Goal: Information Seeking & Learning: Learn about a topic

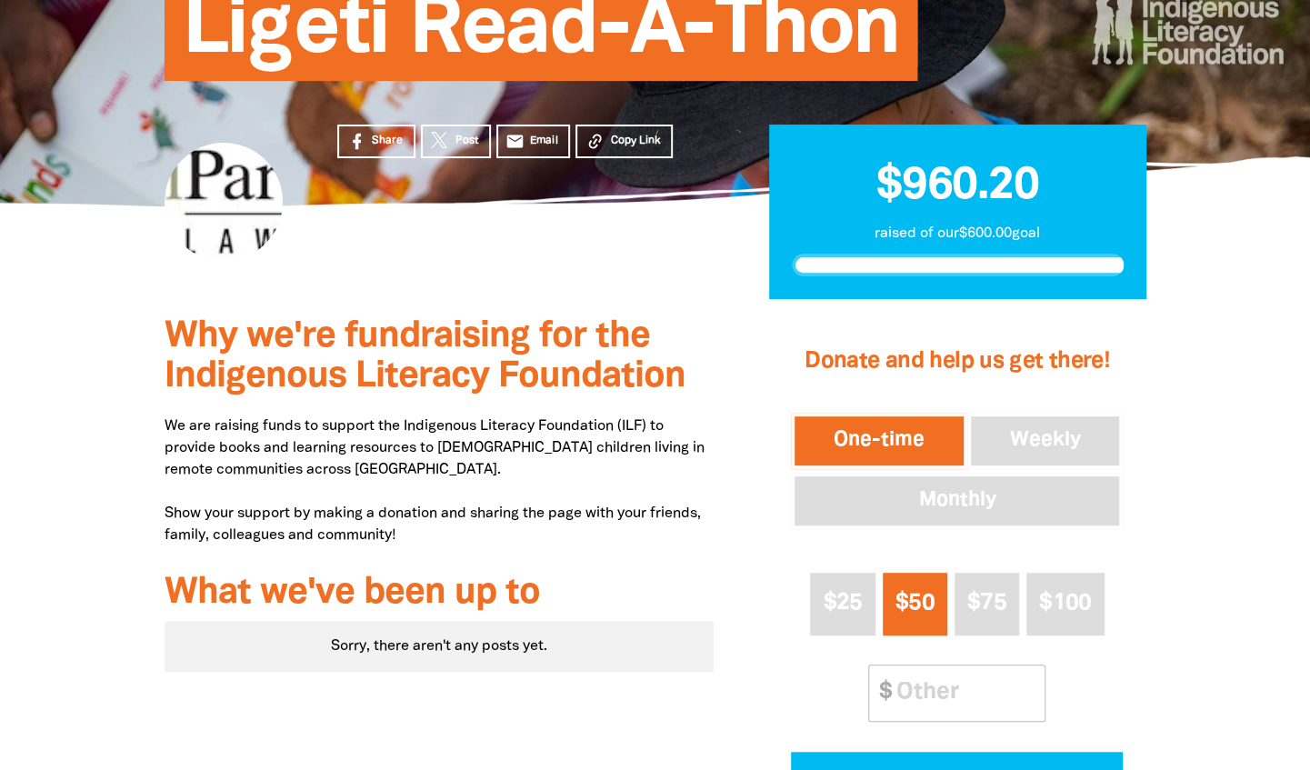
scroll to position [241, 0]
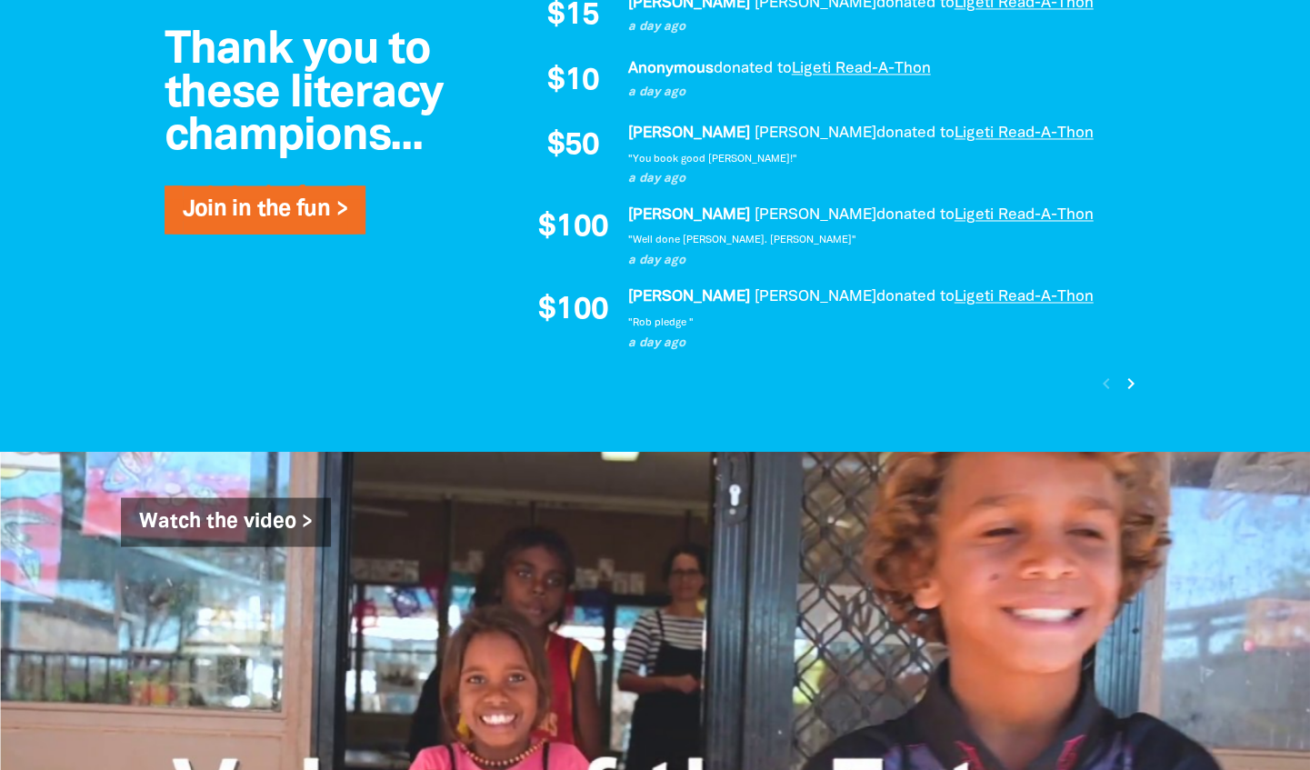
scroll to position [1667, 0]
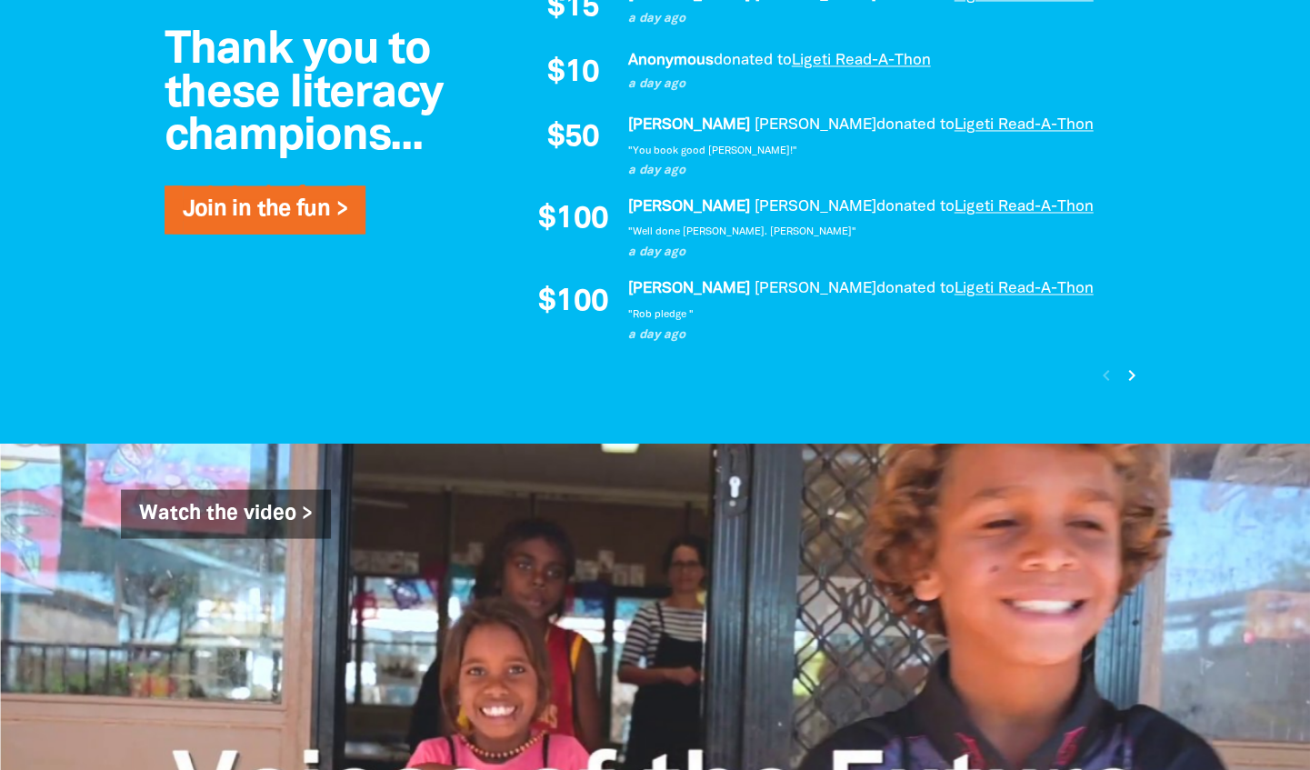
click at [1136, 383] on icon "chevron_right" at bounding box center [1132, 375] width 22 height 22
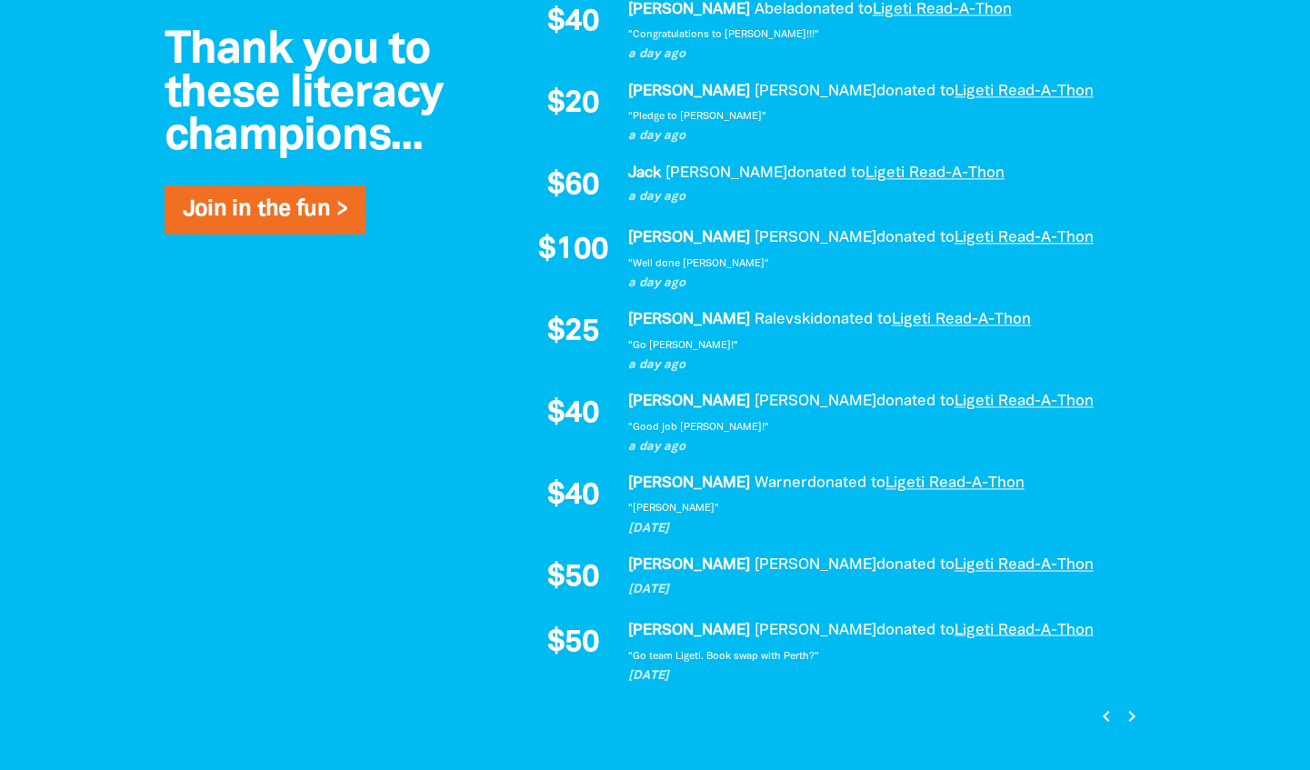
scroll to position [1424, 0]
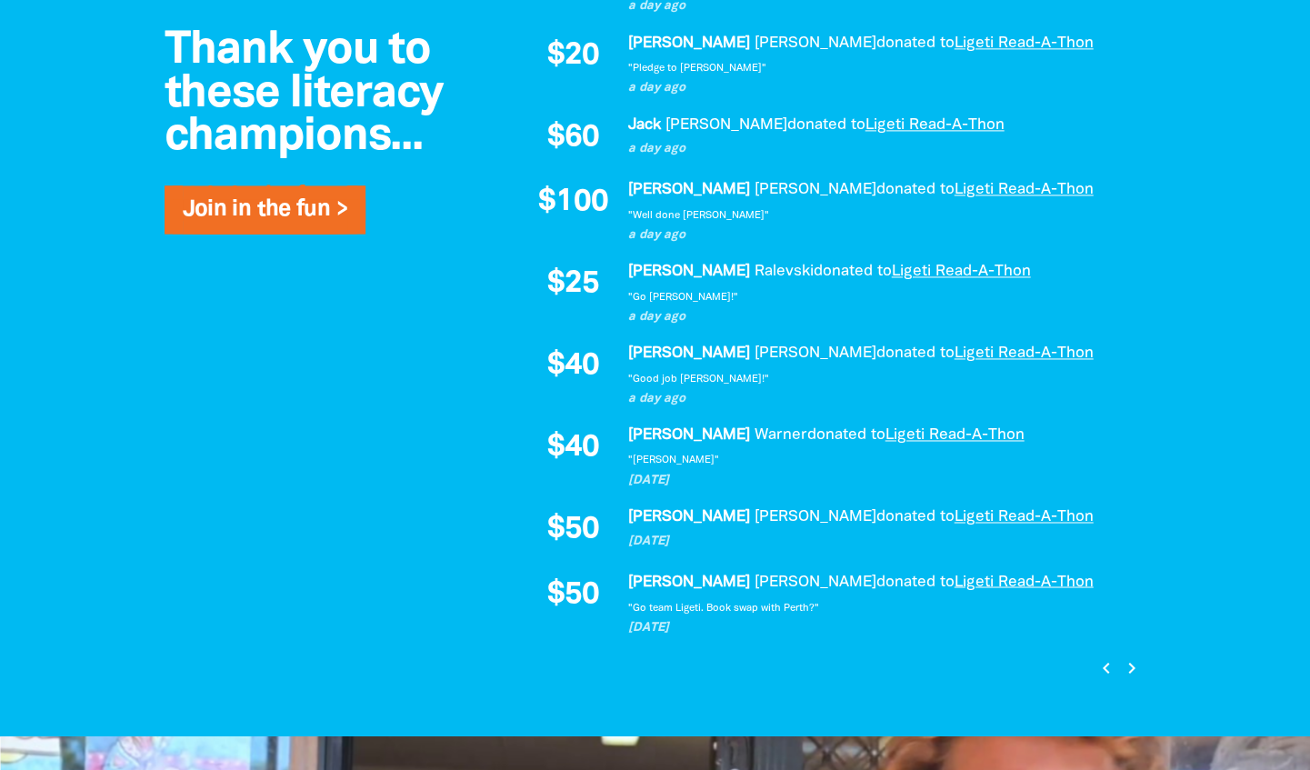
click at [1130, 662] on icon "chevron_right" at bounding box center [1132, 667] width 22 height 22
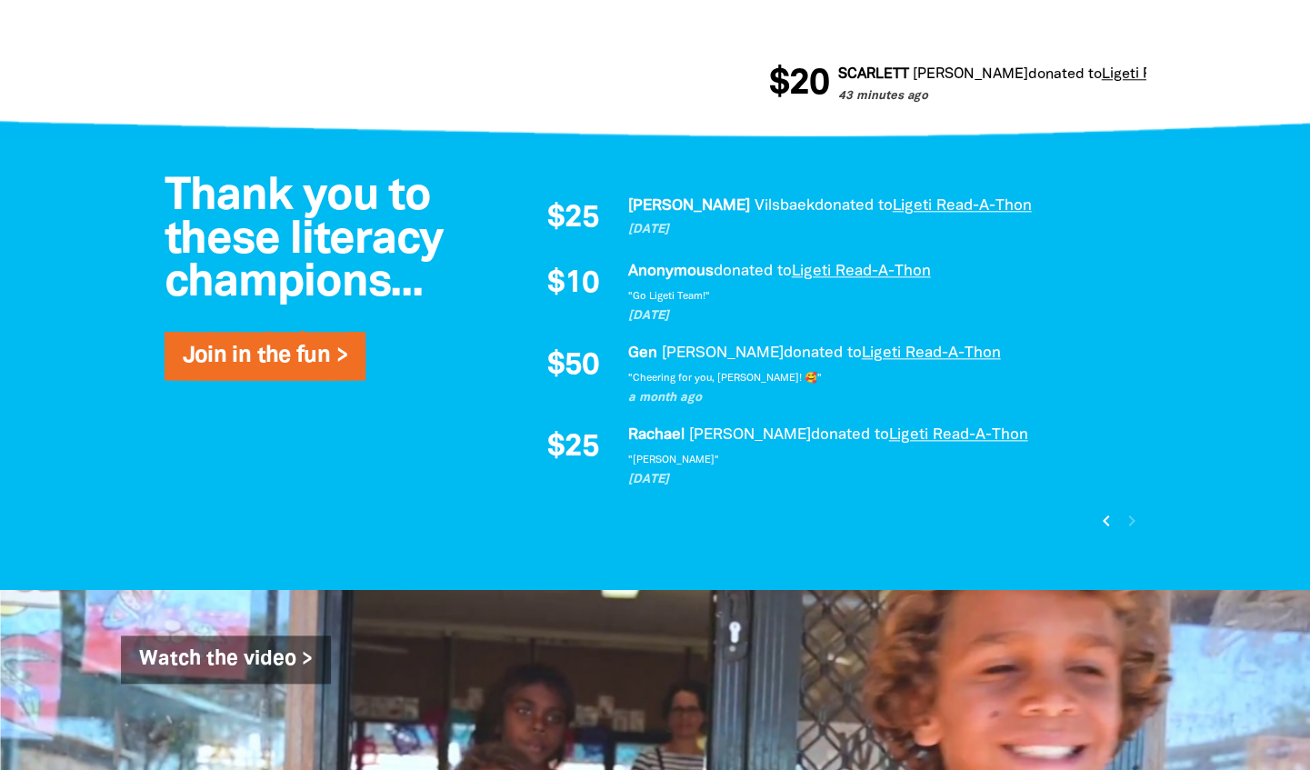
scroll to position [1017, 0]
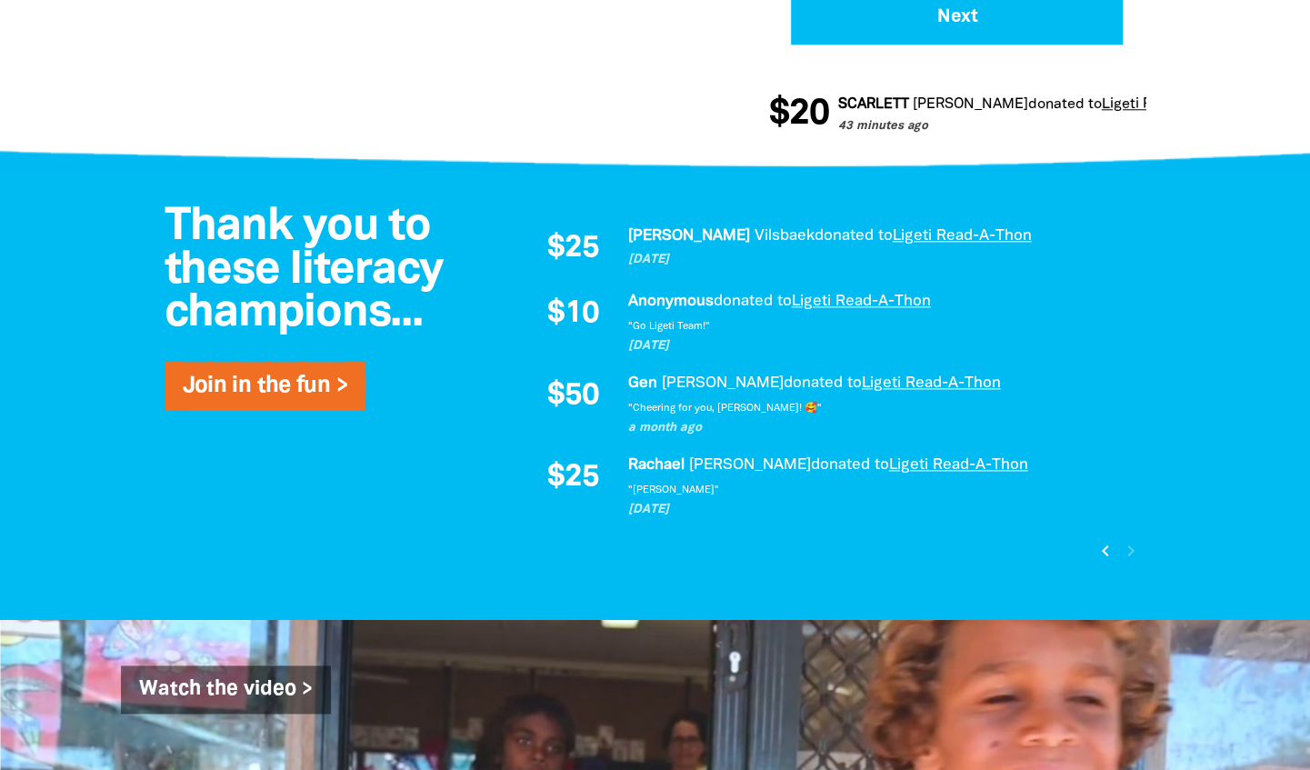
click at [1103, 552] on icon "chevron_left" at bounding box center [1105, 551] width 22 height 22
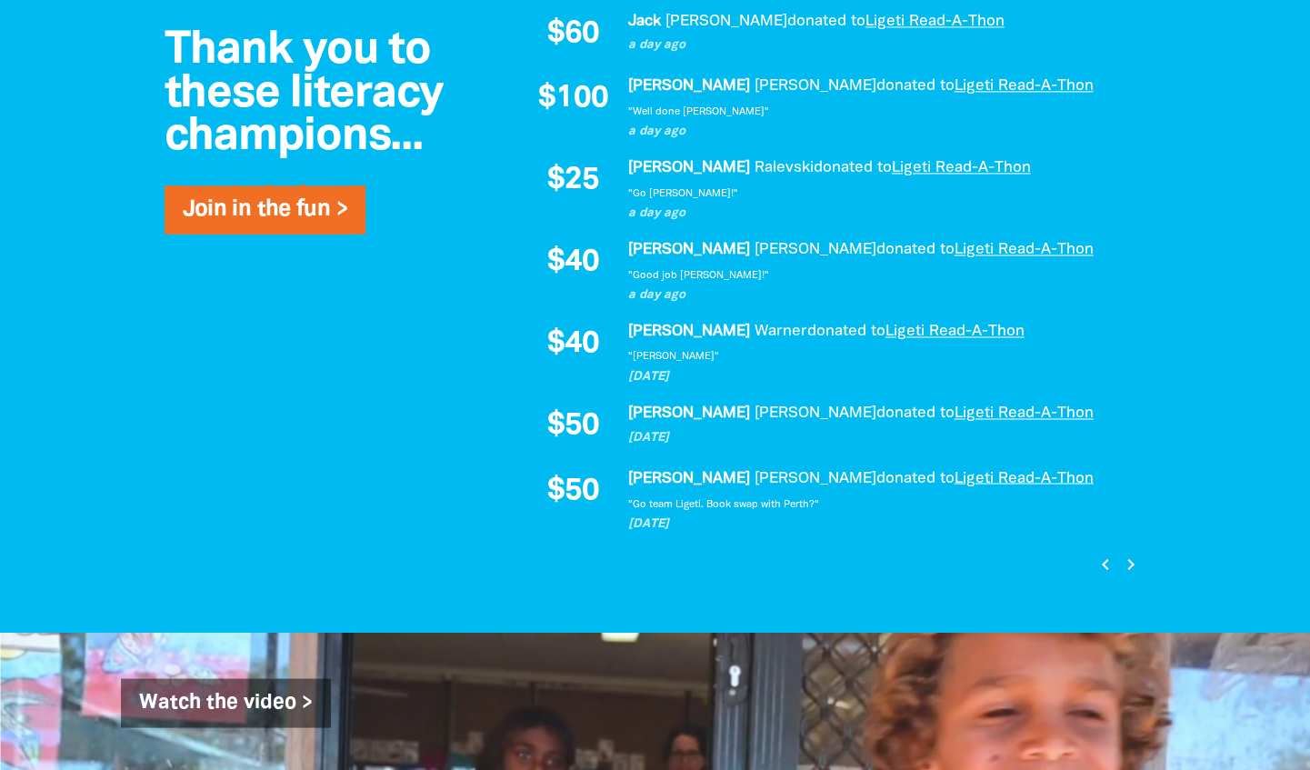
click at [1104, 562] on icon "chevron_left" at bounding box center [1105, 564] width 22 height 22
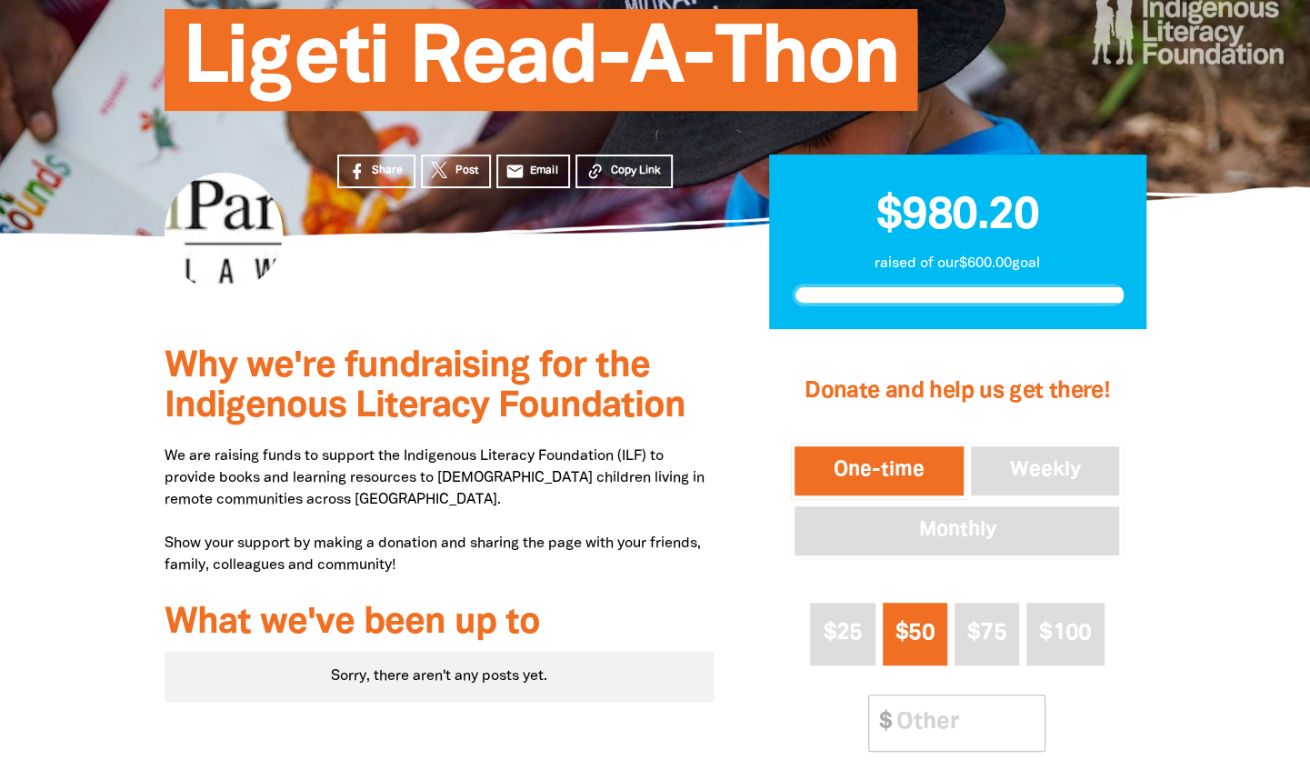
scroll to position [229, 0]
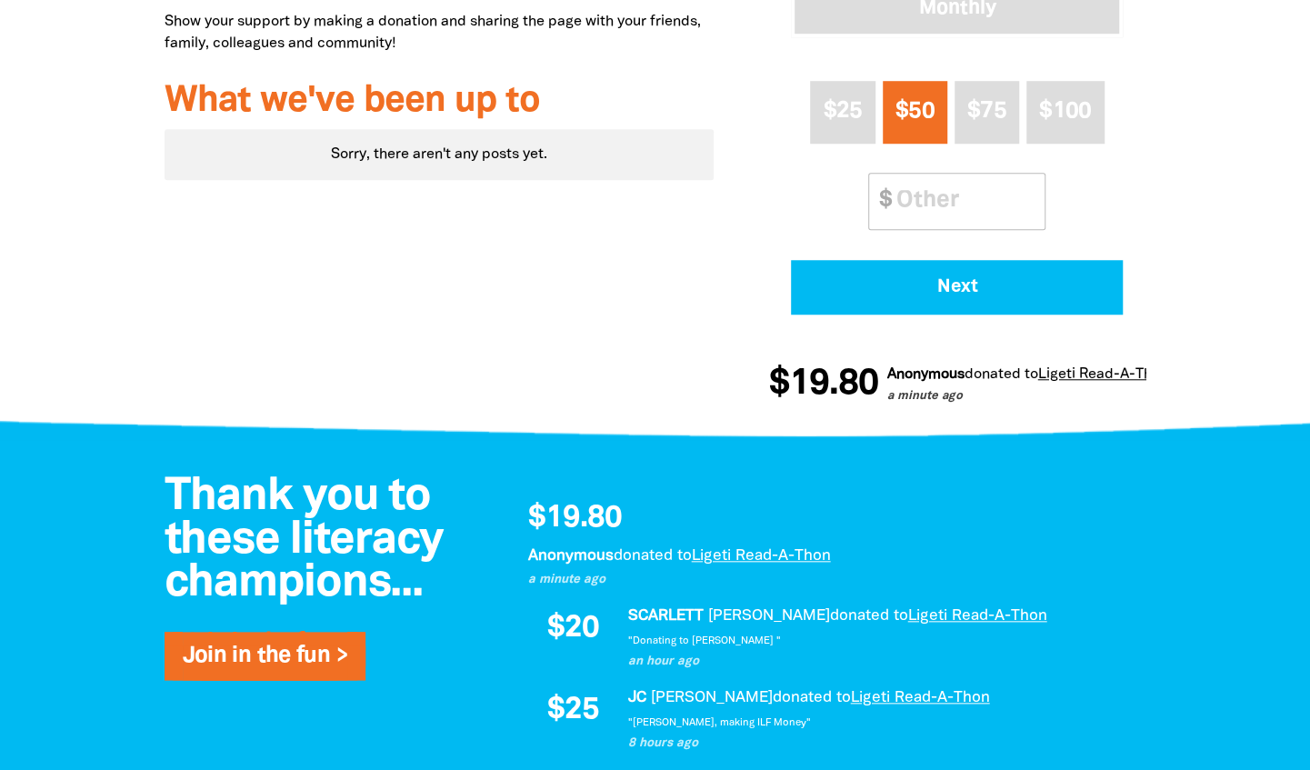
scroll to position [752, 0]
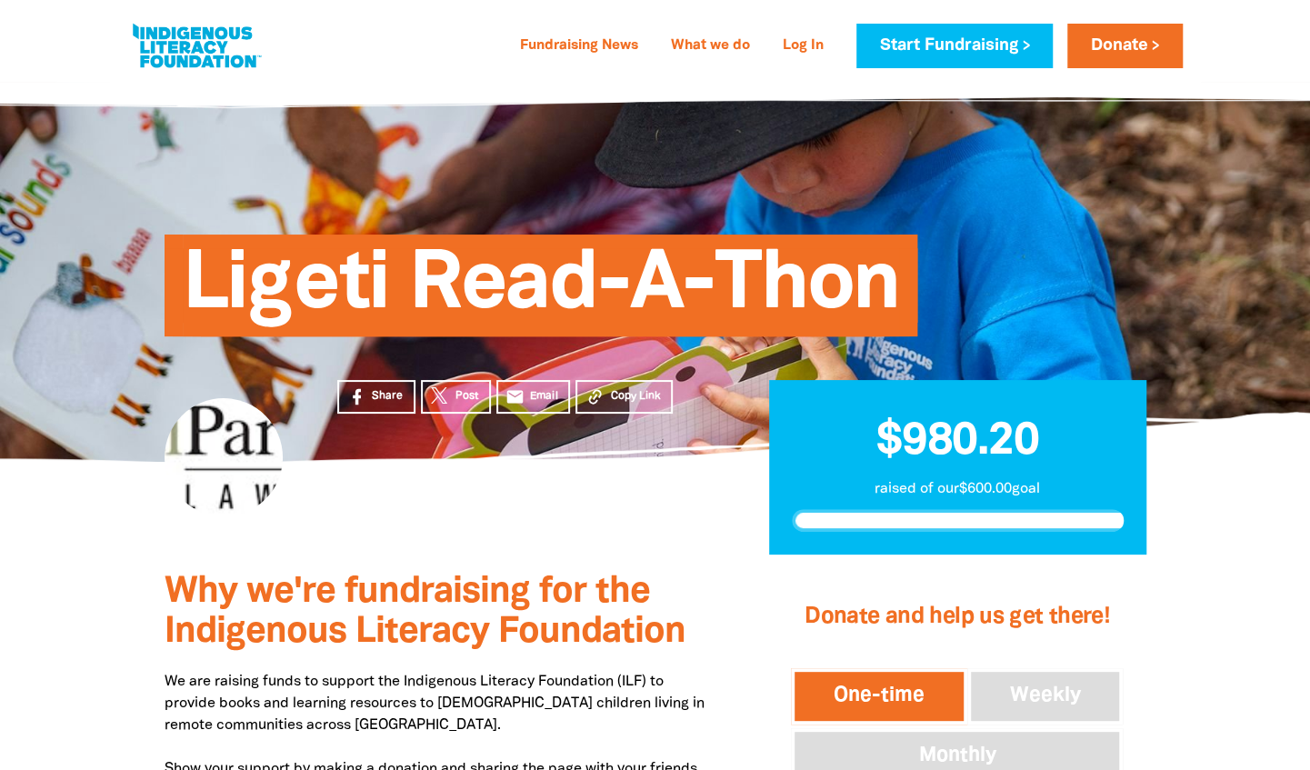
drag, startPoint x: 0, startPoint y: 0, endPoint x: 632, endPoint y: 205, distance: 664.1
click at [632, 205] on div "Ligeti Read-A-Thon" at bounding box center [655, 271] width 1036 height 271
